Goal: Task Accomplishment & Management: Manage account settings

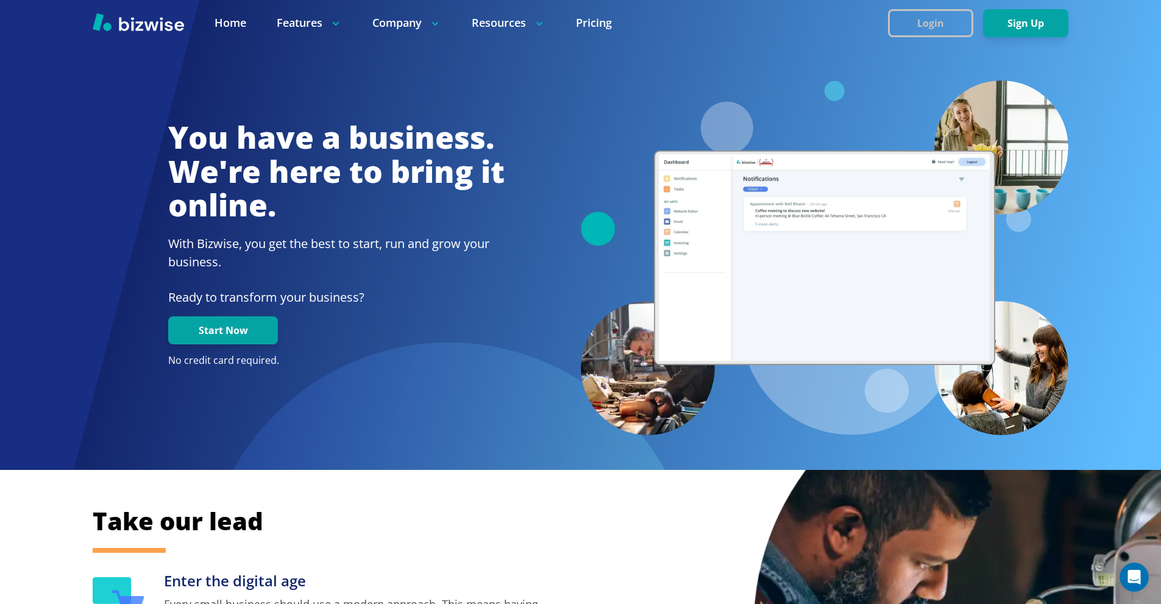
click at [911, 25] on button "Login" at bounding box center [930, 23] width 85 height 28
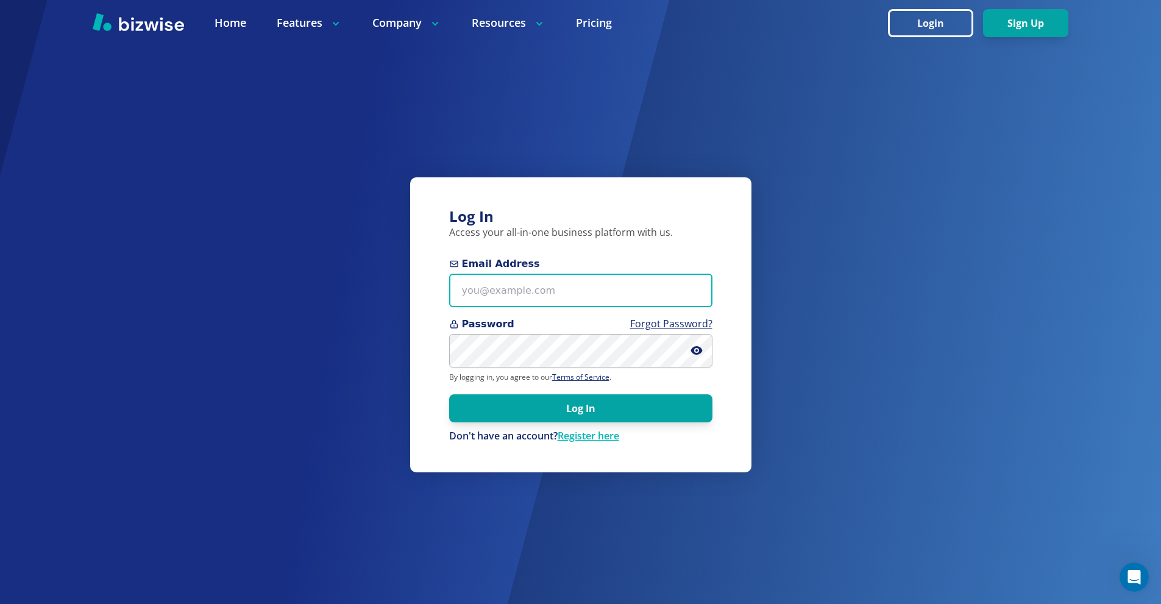
click at [515, 289] on input "Email Address" at bounding box center [580, 291] width 263 height 34
paste input "[EMAIL_ADDRESS][DOMAIN_NAME]"
type input "[EMAIL_ADDRESS][DOMAIN_NAME]"
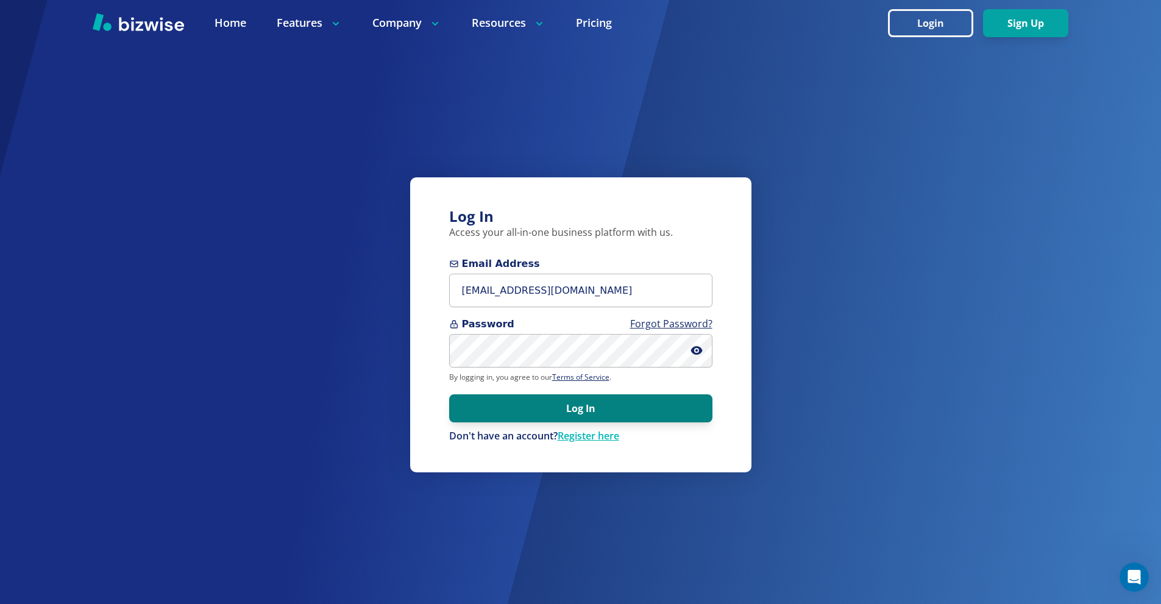
click at [583, 406] on button "Log In" at bounding box center [580, 408] width 263 height 28
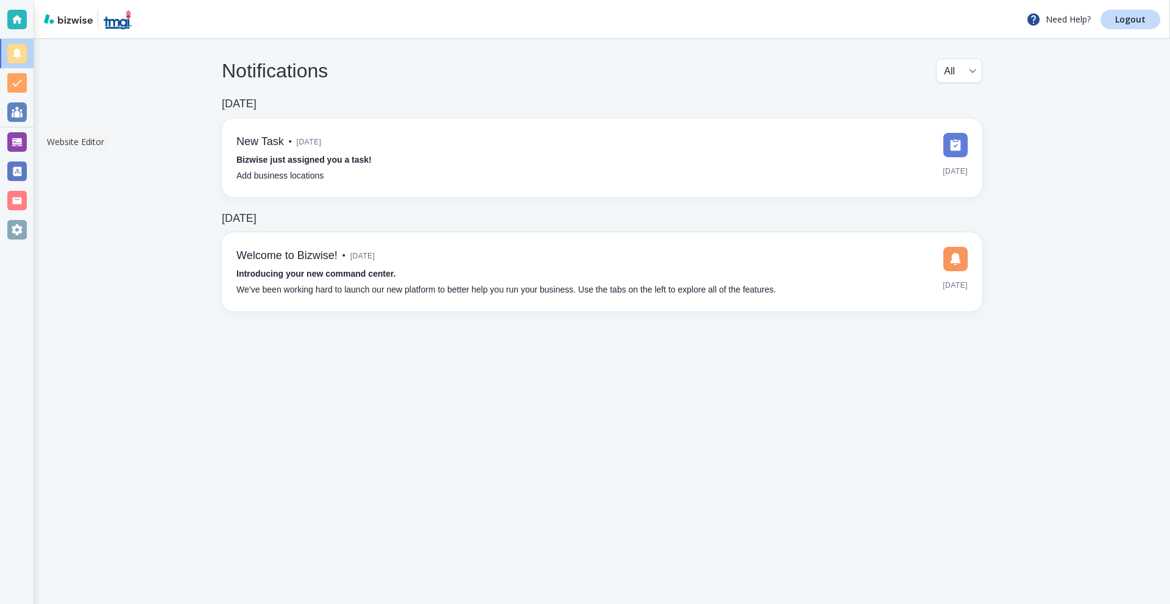
click at [22, 141] on div at bounding box center [17, 142] width 20 height 20
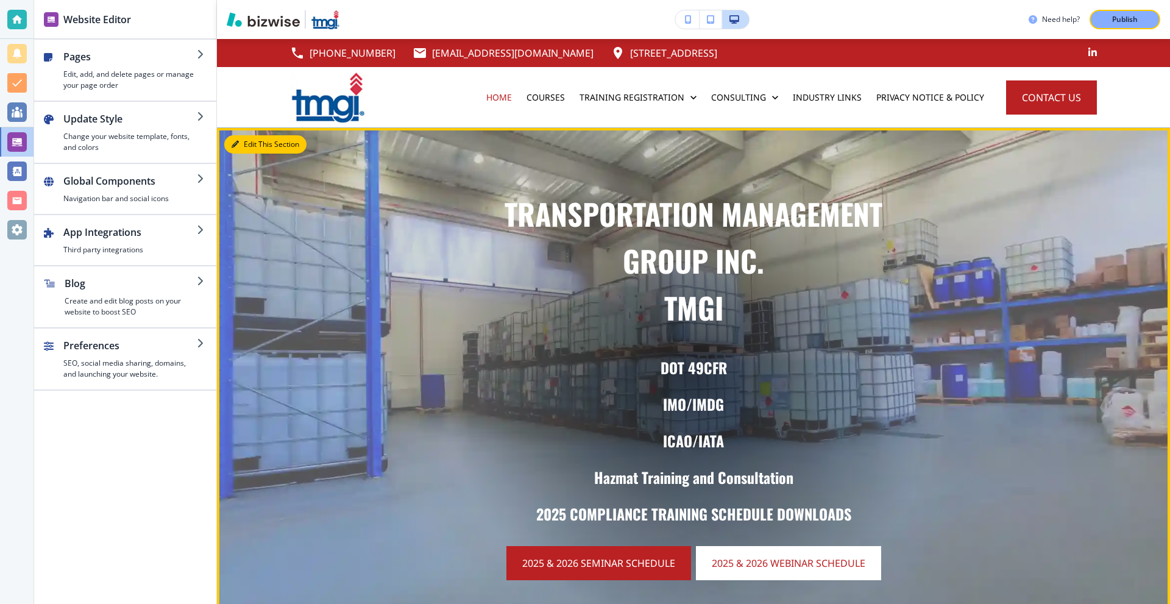
click at [244, 148] on button "Edit This Section" at bounding box center [265, 144] width 82 height 18
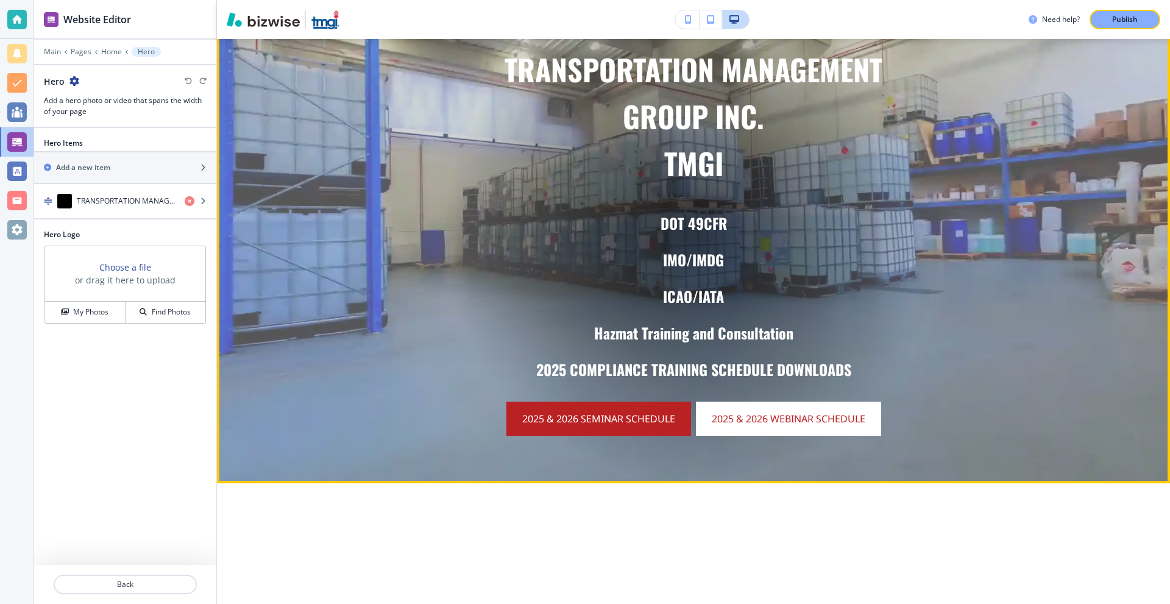
scroll to position [150, 0]
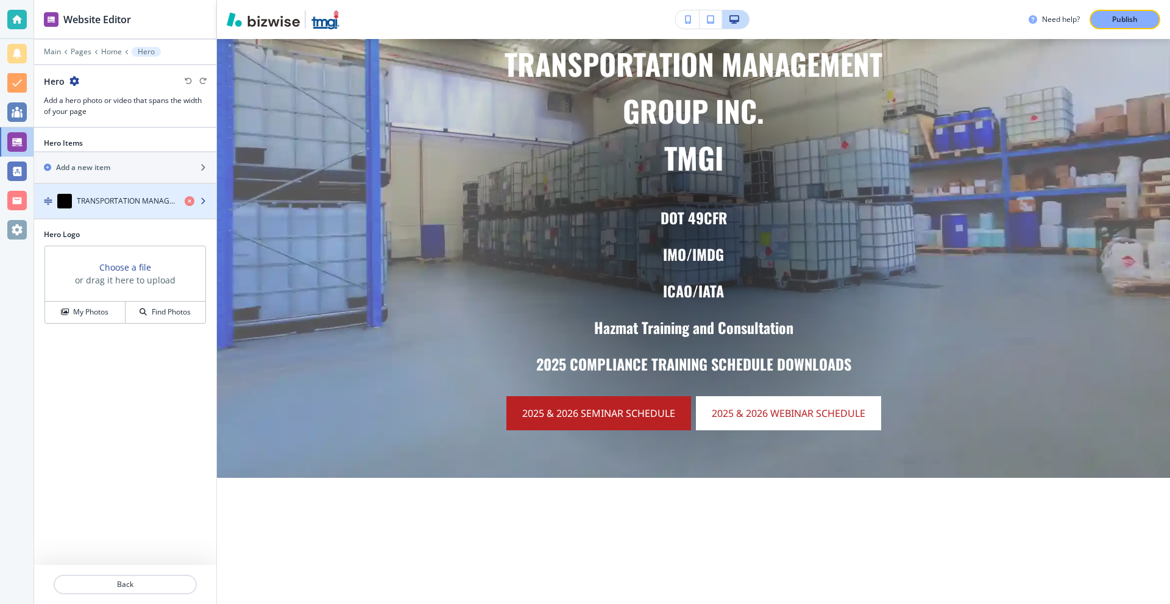
click at [148, 201] on h4 "TRANSPORTATION MANAGEMENTGROUP INC.TMGI" at bounding box center [126, 201] width 98 height 11
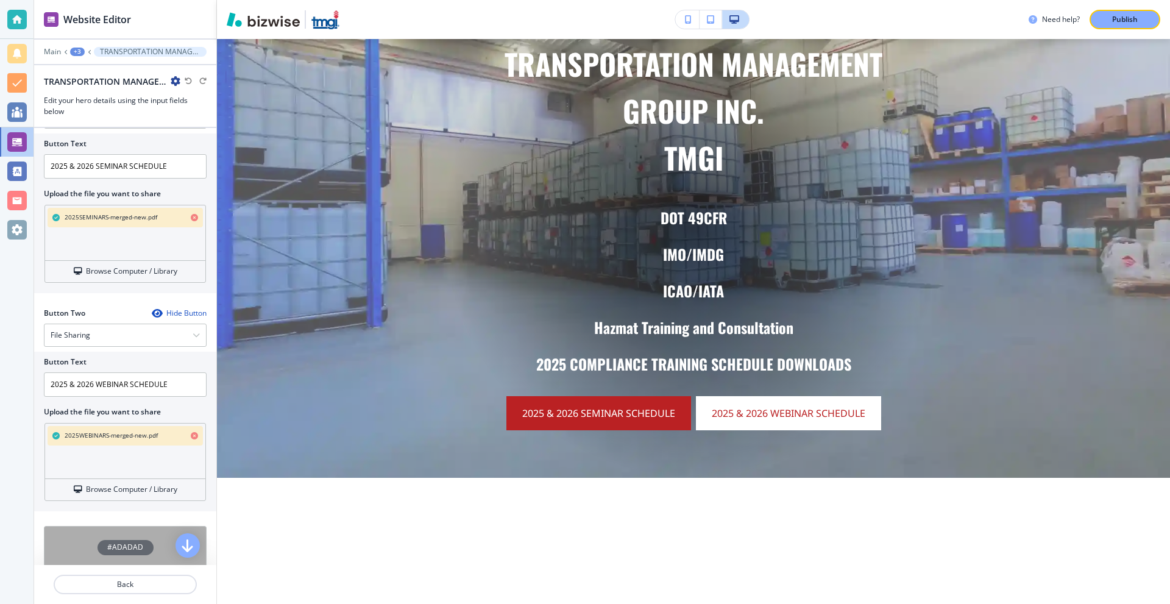
scroll to position [599, 0]
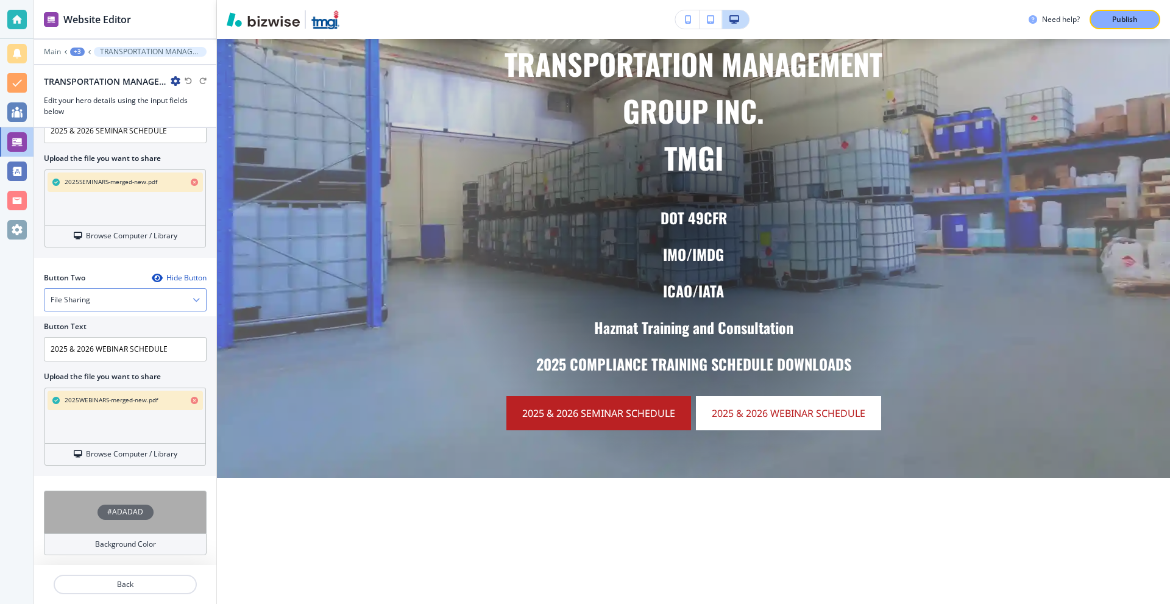
click at [111, 302] on div "File Sharing" at bounding box center [126, 300] width 162 height 22
click at [0, 377] on div at bounding box center [17, 302] width 34 height 604
click at [130, 449] on h4 "Browse Computer / Library" at bounding box center [131, 454] width 91 height 11
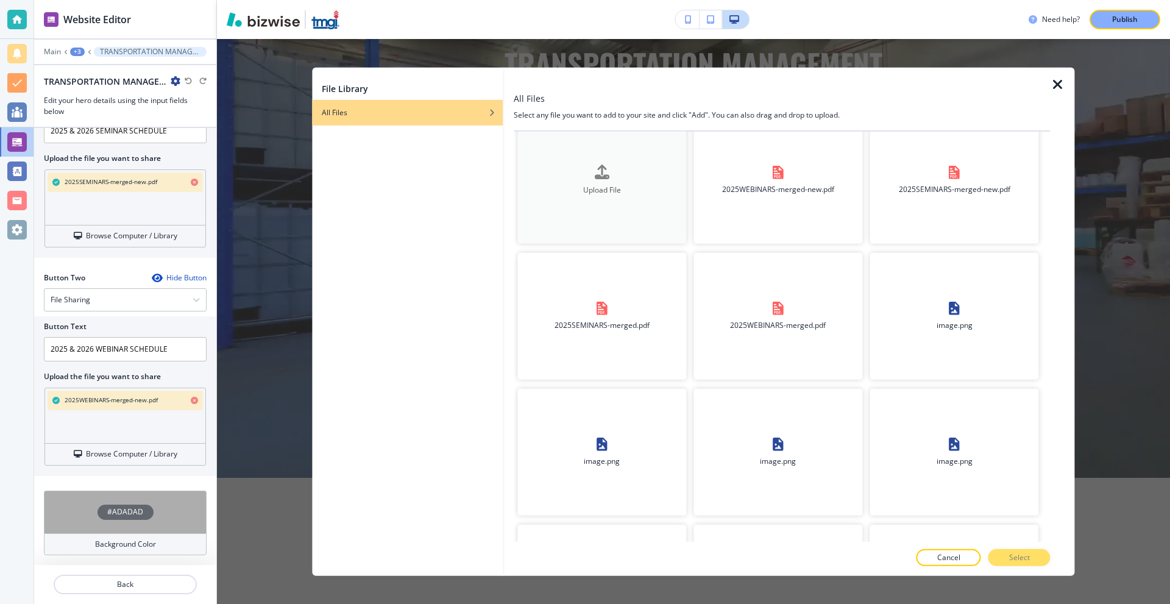
scroll to position [0, 0]
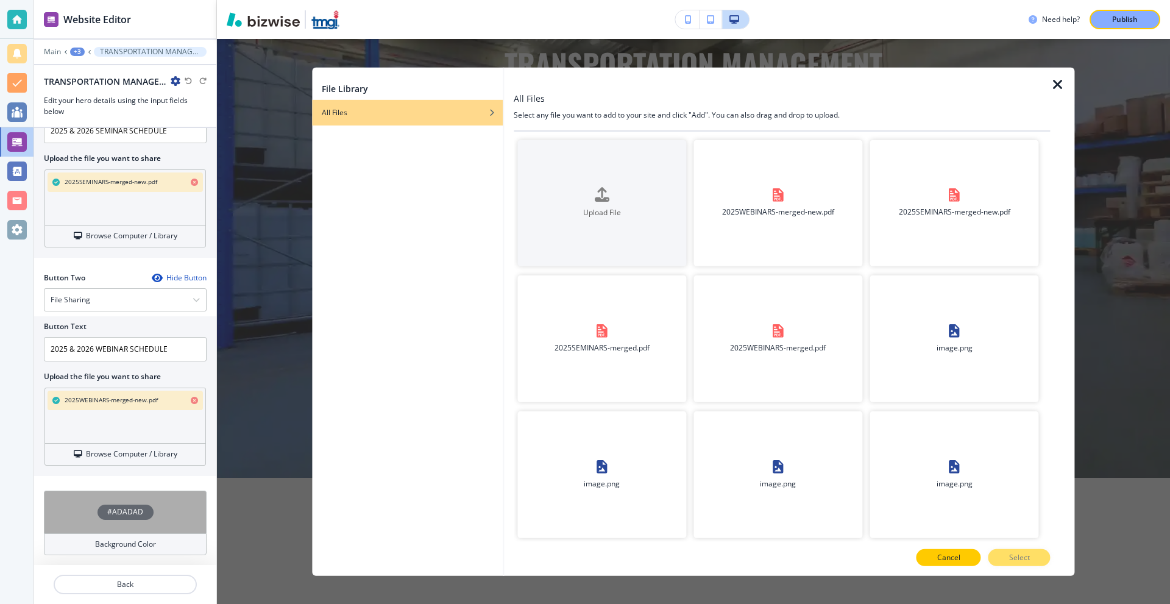
click at [958, 551] on button "Cancel" at bounding box center [949, 557] width 65 height 17
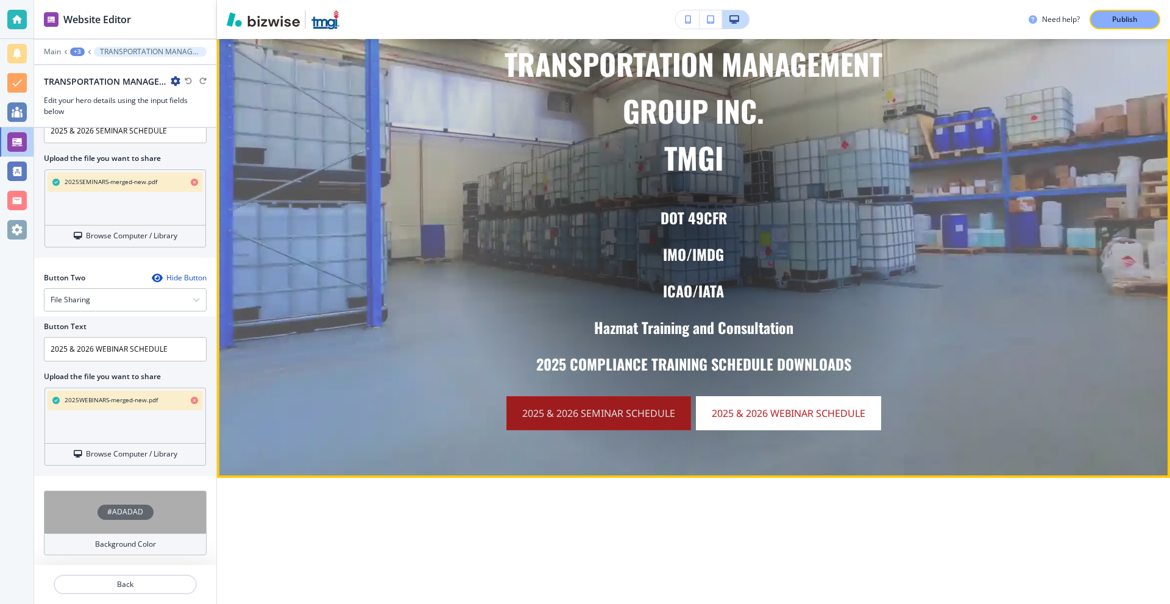
click at [594, 418] on link "2025 & 2026 SEMINAR SCHEDULE" at bounding box center [599, 413] width 185 height 34
